Goal: Obtain resource: Download file/media

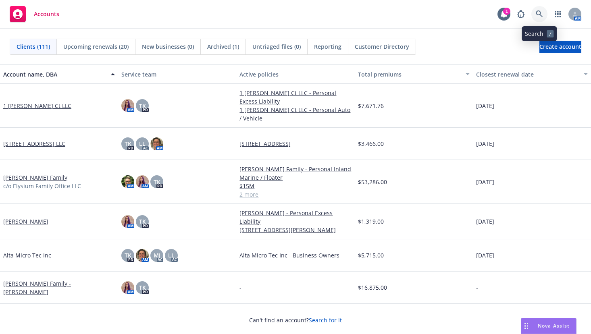
click at [543, 13] on link at bounding box center [540, 14] width 16 height 16
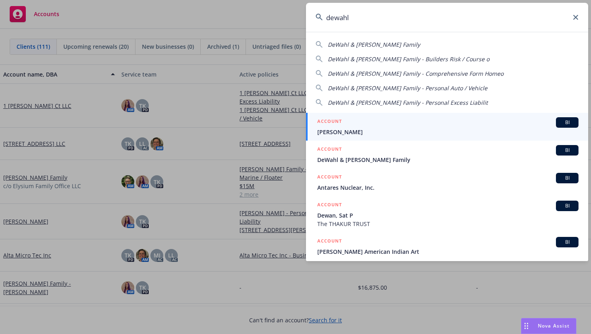
click at [388, 102] on span "DeWahl & Romero Family - Personal Excess Liabilit" at bounding box center [408, 103] width 160 height 8
type input "DeWahl & Romero Family - Personal Excess Liabilit"
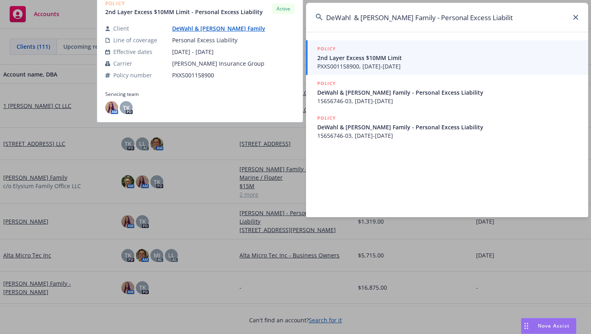
click at [368, 59] on span "2nd Layer Excess $10MM Limit" at bounding box center [447, 58] width 261 height 8
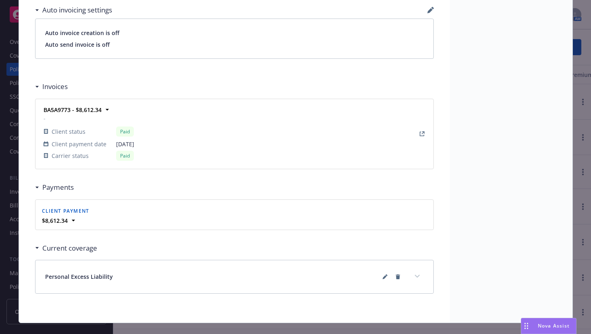
scroll to position [687, 0]
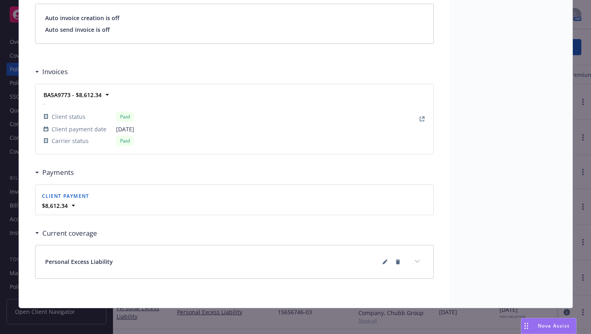
click at [87, 262] on span "Personal Excess Liability" at bounding box center [79, 262] width 68 height 8
click at [87, 261] on span "Personal Excess Liability" at bounding box center [79, 262] width 68 height 8
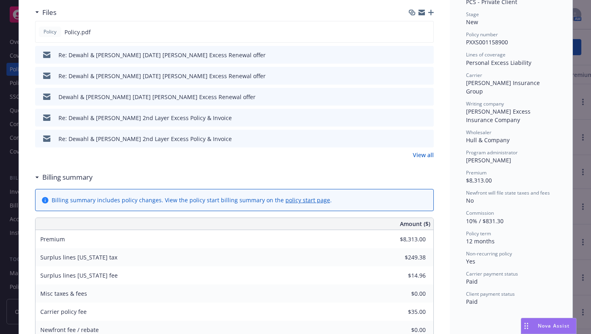
scroll to position [203, 0]
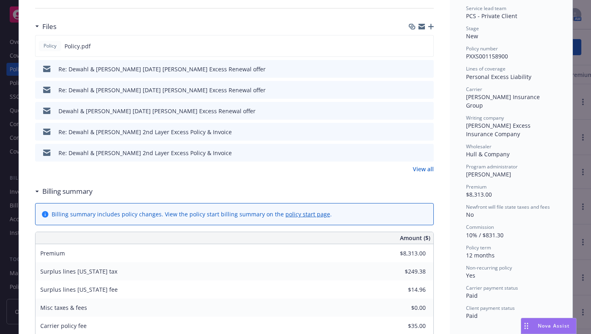
click at [144, 154] on div "Re: Dewahl & [PERSON_NAME] 2nd Layer Excess Policy & Invoice" at bounding box center [144, 153] width 173 height 8
click at [411, 132] on icon "download file" at bounding box center [413, 131] width 6 height 6
click at [412, 154] on icon "download file" at bounding box center [413, 152] width 6 height 6
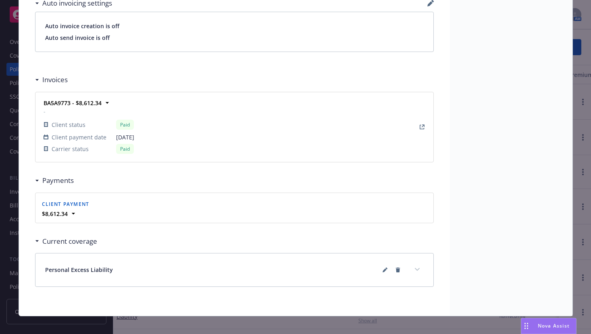
scroll to position [687, 0]
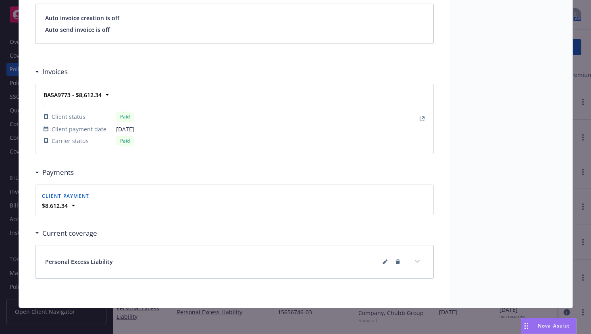
click at [415, 260] on button "expand content" at bounding box center [417, 261] width 13 height 13
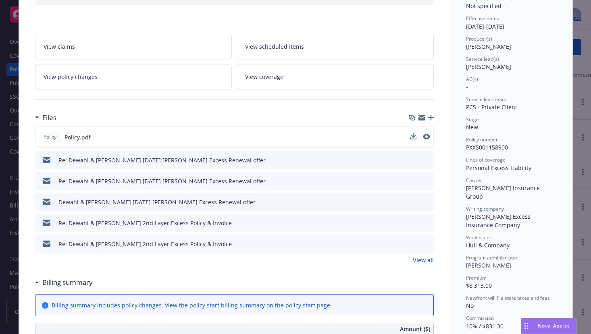
scroll to position [71, 0]
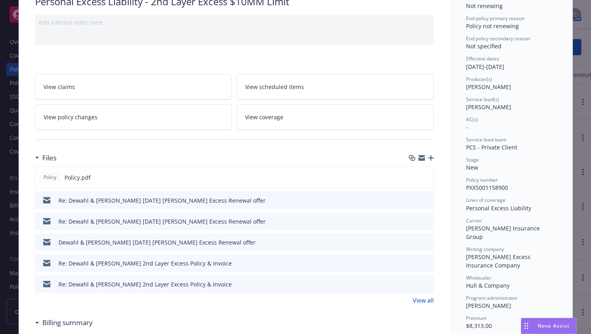
click at [261, 121] on span "View coverage" at bounding box center [264, 117] width 38 height 8
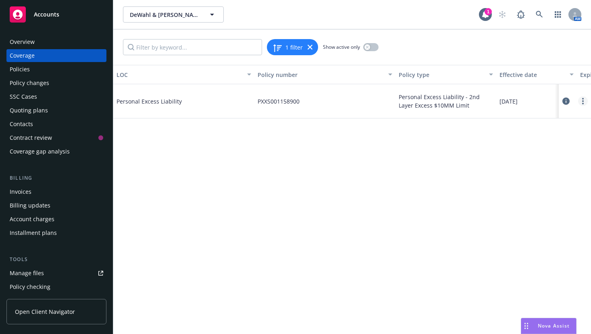
click at [581, 100] on link "more" at bounding box center [583, 101] width 10 height 10
click at [513, 146] on link "View policy" at bounding box center [535, 150] width 106 height 16
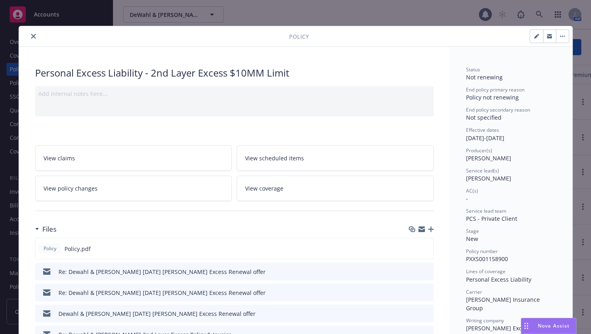
scroll to position [24, 0]
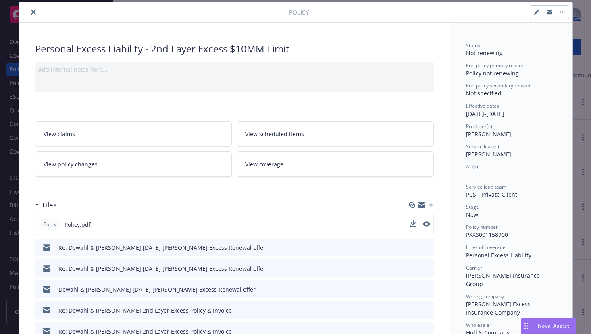
click at [75, 227] on span "Policy.pdf" at bounding box center [78, 225] width 26 height 8
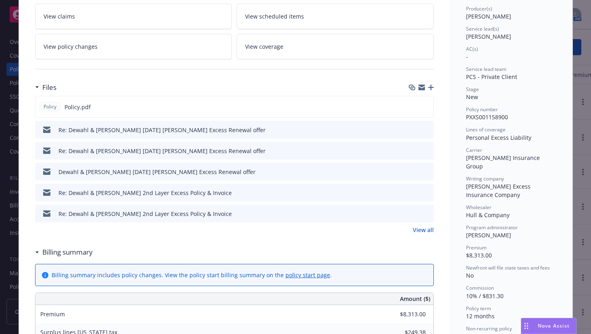
scroll to position [145, 0]
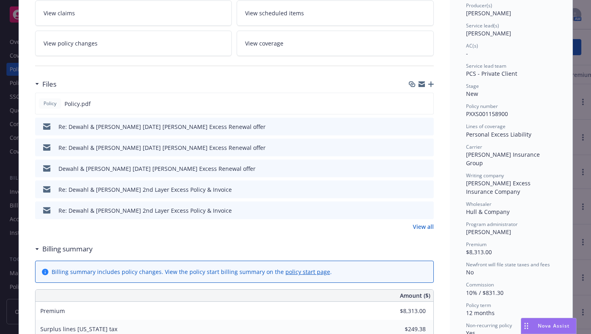
click at [424, 228] on link "View all" at bounding box center [423, 227] width 21 height 8
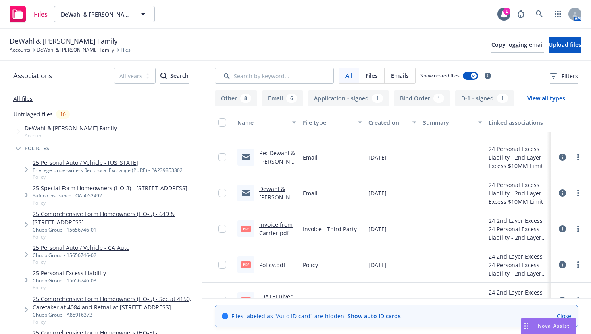
scroll to position [121, 0]
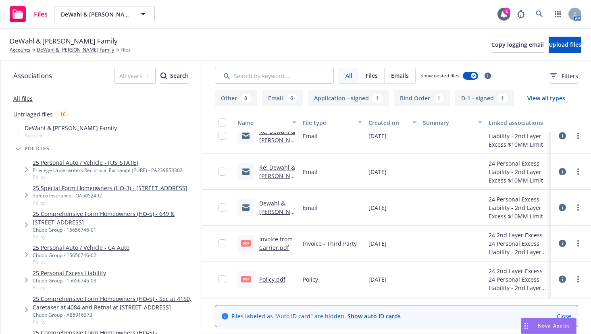
click at [275, 206] on link "Dewahl & [PERSON_NAME] 2nd Layer Excess Policy & Invoice" at bounding box center [276, 225] width 35 height 50
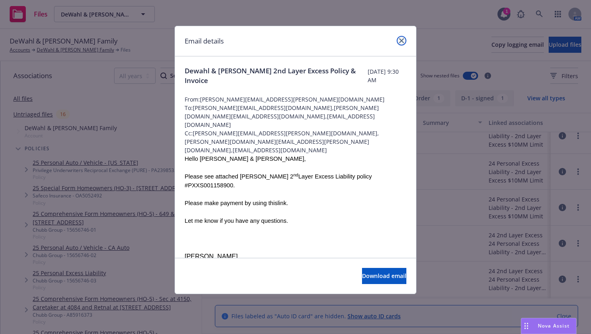
click at [401, 40] on icon "close" at bounding box center [401, 40] width 5 height 5
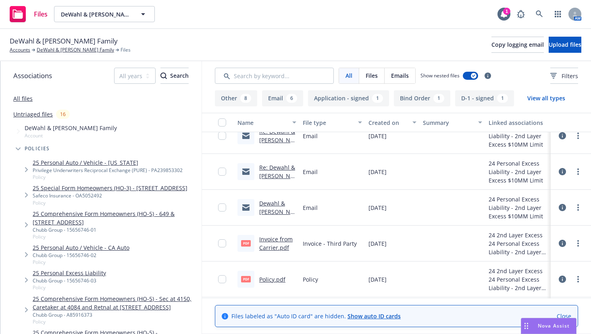
click at [275, 174] on link "Re: Dewahl & [PERSON_NAME] 2nd Layer Excess Policy & Invoice" at bounding box center [277, 189] width 36 height 50
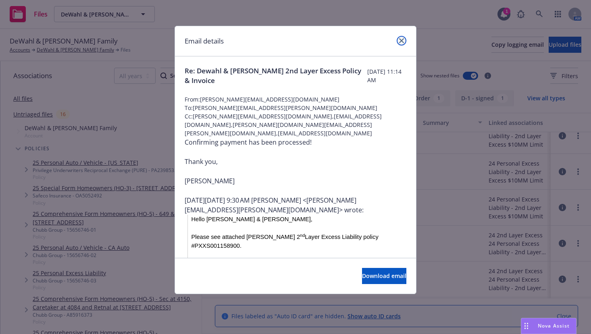
click at [403, 41] on icon "close" at bounding box center [401, 40] width 5 height 5
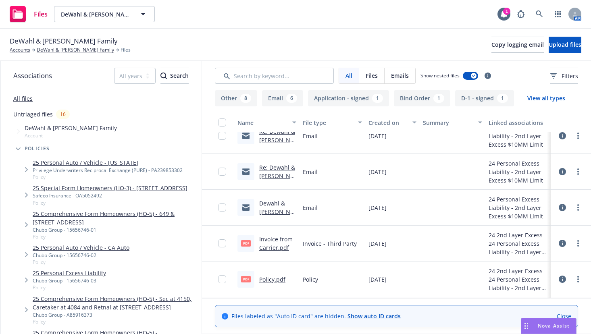
click at [282, 139] on link "Re: Dewahl & [PERSON_NAME] 2nd Layer Excess Policy & Invoice" at bounding box center [277, 153] width 36 height 50
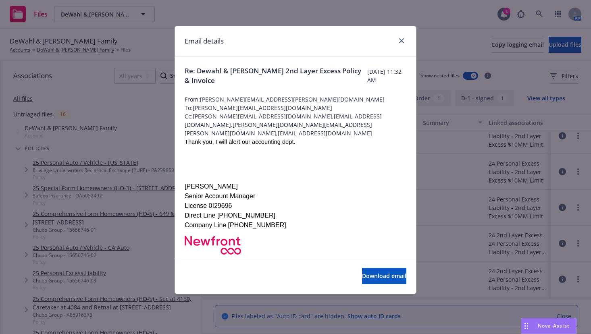
scroll to position [161, 0]
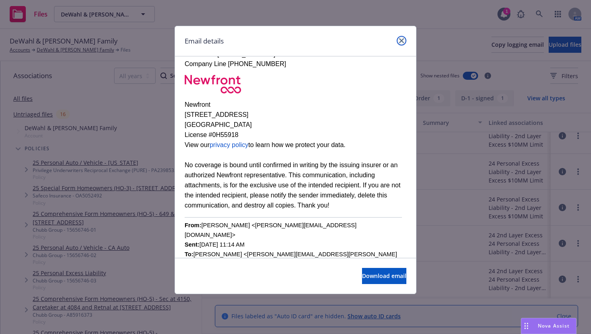
click at [401, 40] on icon "close" at bounding box center [401, 40] width 5 height 5
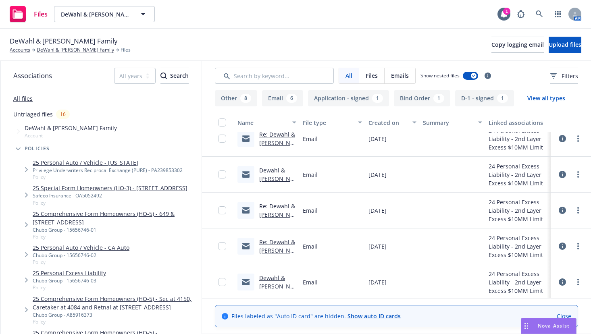
scroll to position [40, 0]
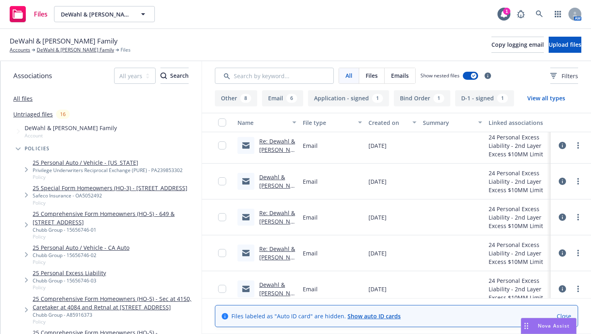
click at [274, 180] on link "Dewahl & [PERSON_NAME] [DATE] [PERSON_NAME] Excess Renewal offer" at bounding box center [277, 198] width 37 height 50
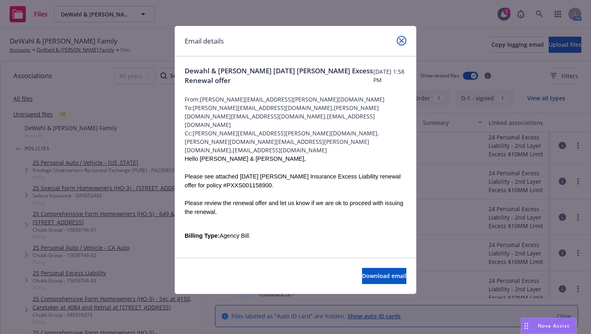
click at [401, 40] on icon "close" at bounding box center [401, 40] width 5 height 5
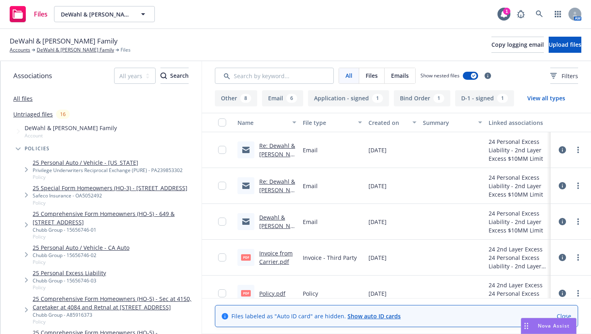
scroll to position [121, 0]
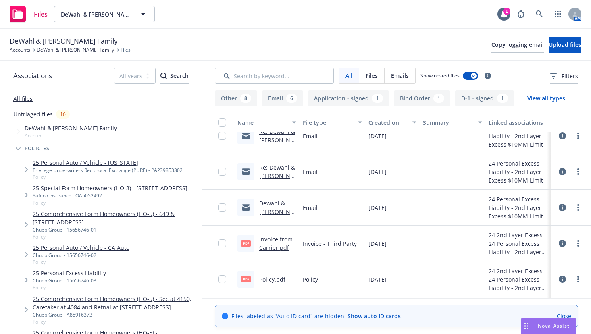
click at [271, 207] on link "Dewahl & [PERSON_NAME] 2nd Layer Excess Policy & Invoice" at bounding box center [276, 225] width 35 height 50
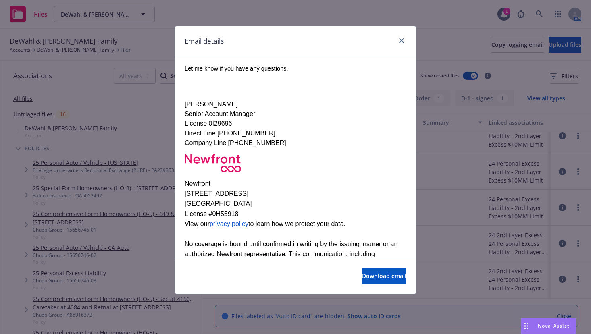
scroll to position [176, 0]
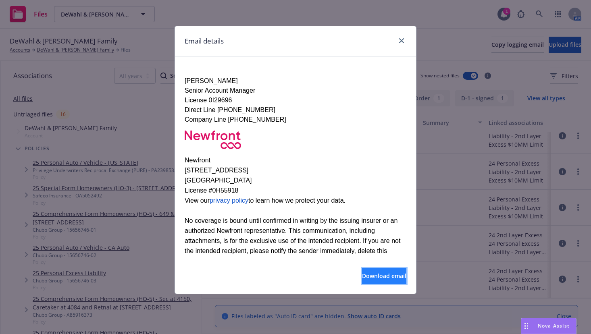
click at [368, 277] on span "Download email" at bounding box center [384, 276] width 44 height 8
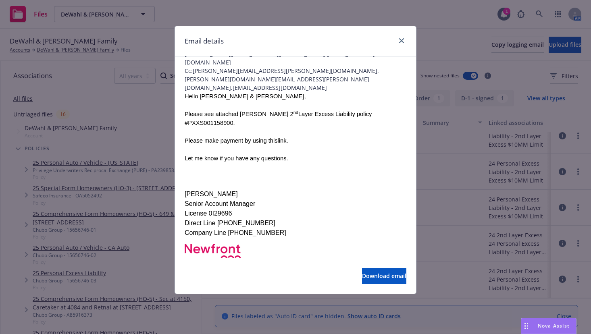
scroll to position [0, 0]
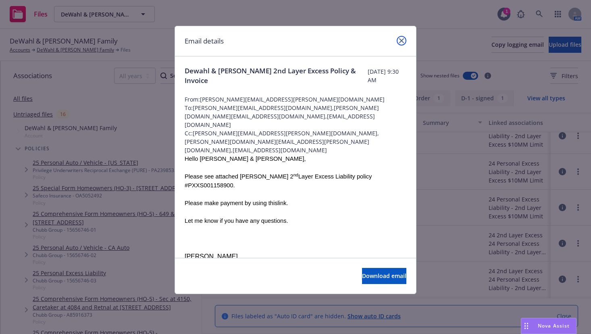
drag, startPoint x: 403, startPoint y: 40, endPoint x: 375, endPoint y: 10, distance: 41.1
click at [403, 40] on icon "close" at bounding box center [401, 40] width 5 height 5
